Goal: Information Seeking & Learning: Learn about a topic

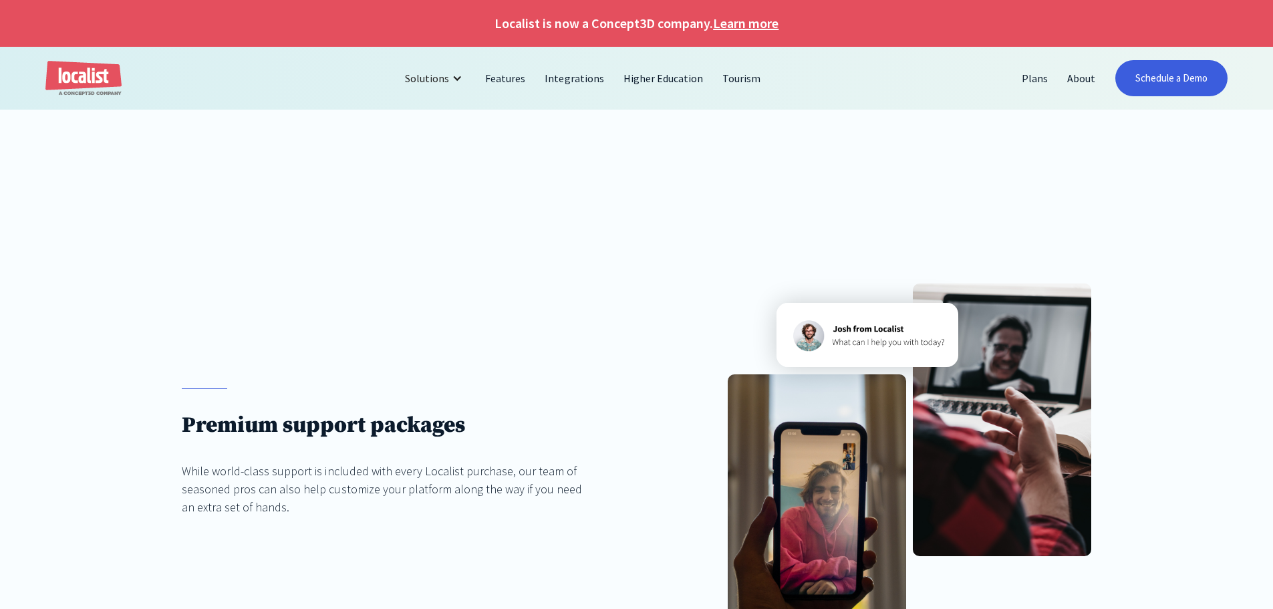
click at [737, 26] on link "Learn more" at bounding box center [745, 23] width 65 height 20
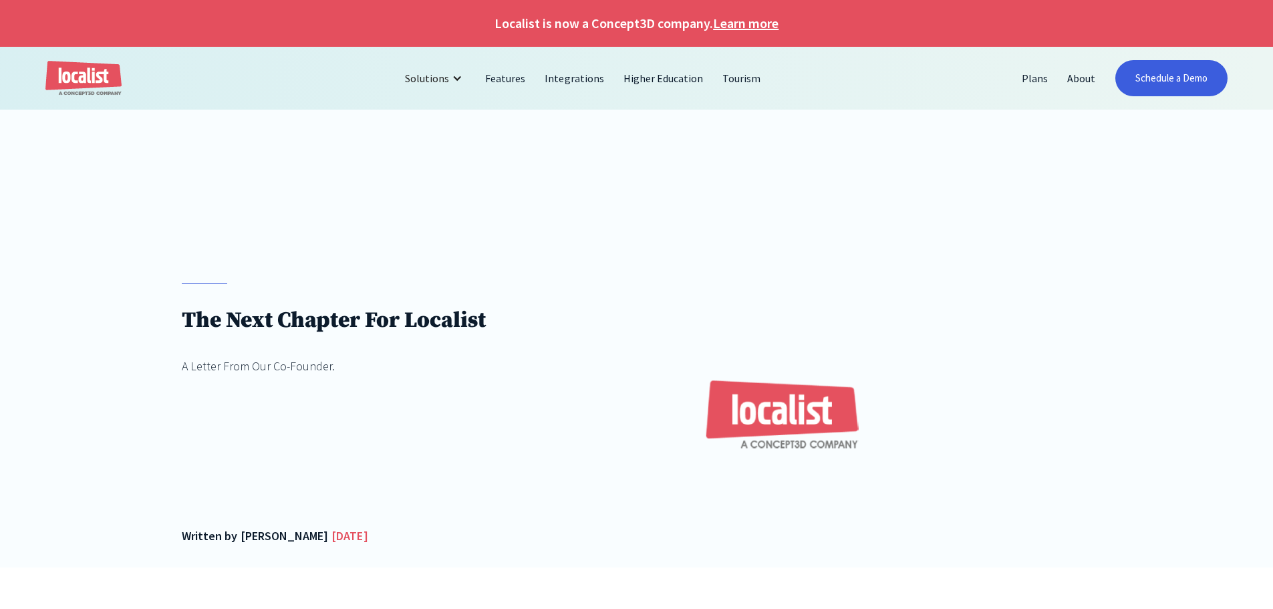
click at [759, 21] on link "Learn more" at bounding box center [745, 23] width 65 height 20
